Goal: Transaction & Acquisition: Purchase product/service

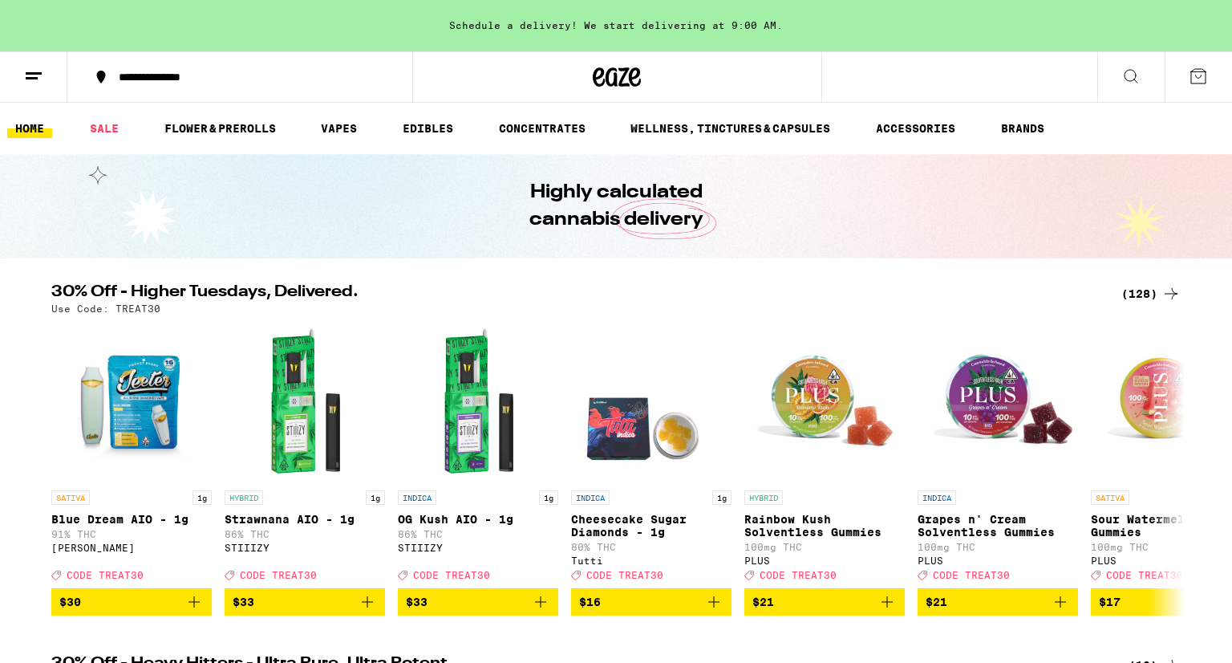
click at [1125, 82] on icon at bounding box center [1130, 76] width 19 height 19
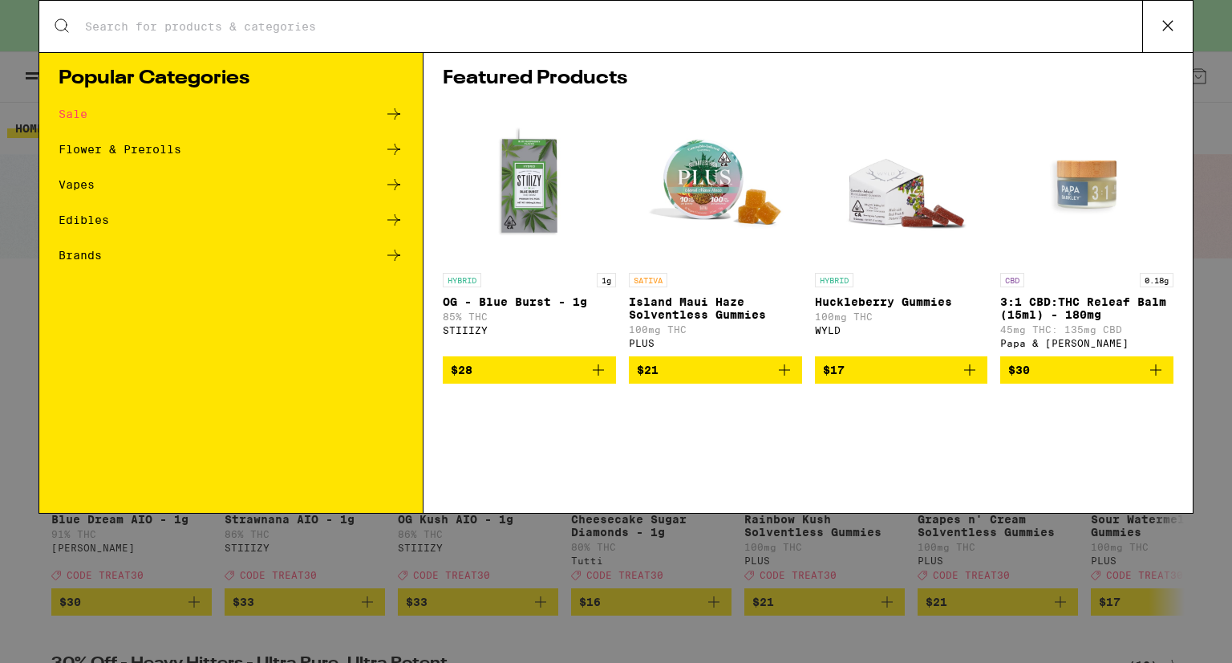
click at [219, 29] on input "Search for Products" at bounding box center [613, 26] width 1058 height 14
click at [816, 37] on div "Search for Products" at bounding box center [615, 26] width 1153 height 51
click at [732, 19] on input "Search for Products" at bounding box center [613, 26] width 1058 height 14
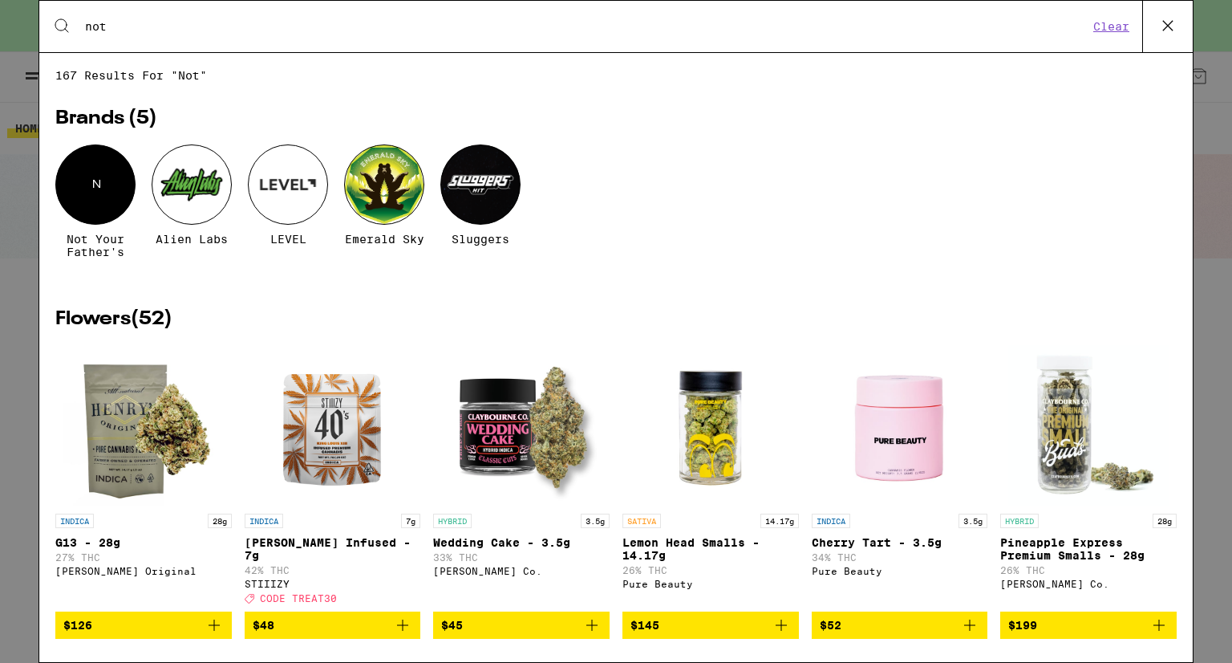
type input "not"
